Goal: Information Seeking & Learning: Learn about a topic

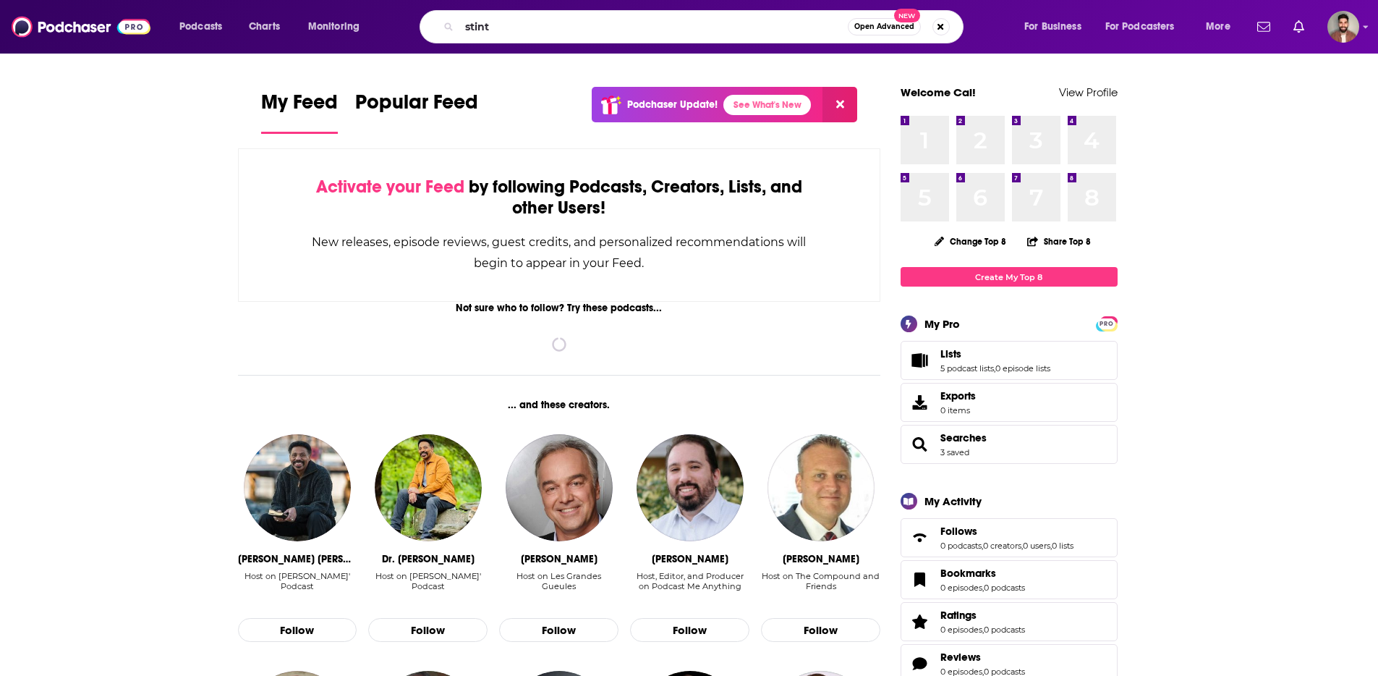
type input "stint"
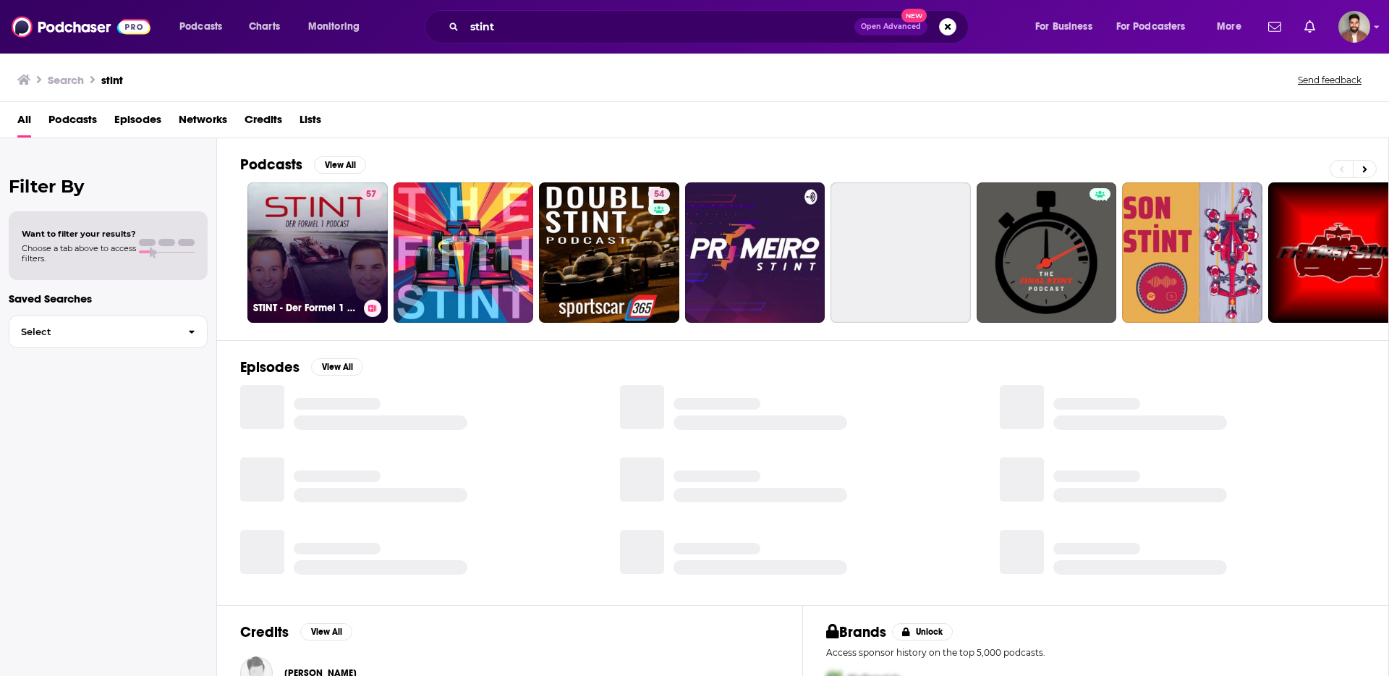
click at [273, 272] on link "57 STINT - Der Formel 1 Podcast" at bounding box center [317, 252] width 140 height 140
